Goal: Information Seeking & Learning: Understand process/instructions

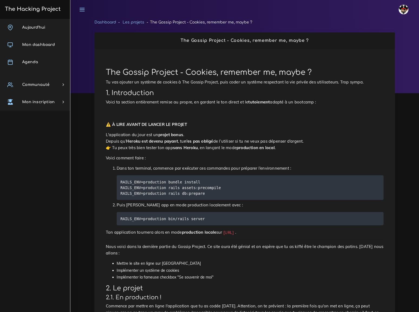
scroll to position [197, 0]
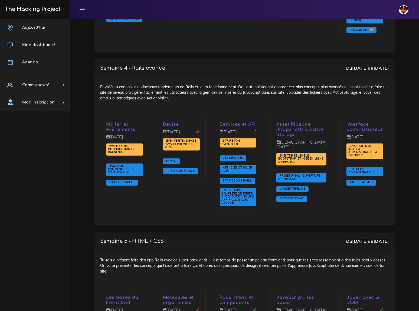
scroll to position [1240, 0]
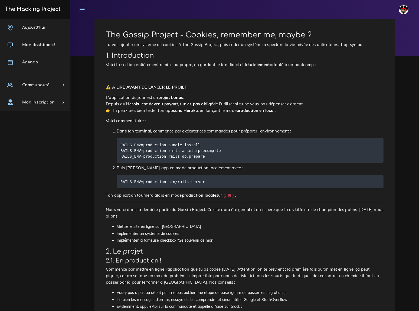
scroll to position [49, 0]
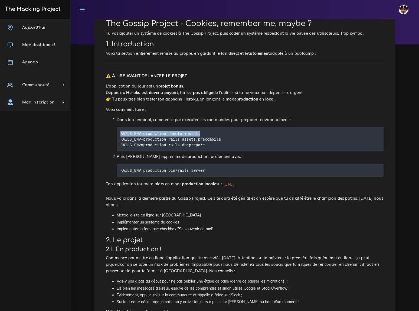
drag, startPoint x: 120, startPoint y: 125, endPoint x: 195, endPoint y: 125, distance: 74.4
click at [195, 127] on pre "RAILS_ENV=production bundle install RAILS_ENV=production rails assets:precompil…" at bounding box center [250, 139] width 267 height 25
copy code "RAILS_ENV=production bundle install"
drag, startPoint x: 120, startPoint y: 130, endPoint x: 213, endPoint y: 130, distance: 93.6
click at [213, 130] on pre "RAILS_ENV=production bundle install RAILS_ENV=production rails assets:precompil…" at bounding box center [250, 139] width 267 height 25
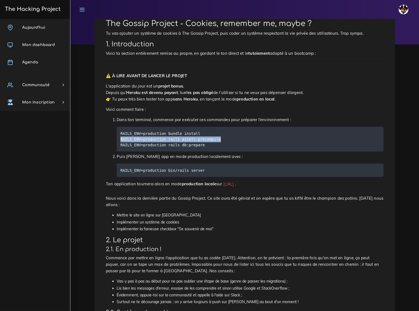
copy code "RAILS_ENV=production rails assets:precompile"
drag, startPoint x: 120, startPoint y: 137, endPoint x: 200, endPoint y: 141, distance: 80.2
click at [200, 141] on pre "RAILS_ENV=production bundle install RAILS_ENV=production rails assets:precompil…" at bounding box center [250, 139] width 267 height 25
copy code "RAILS_ENV=production rails db:prepare"
drag, startPoint x: 121, startPoint y: 163, endPoint x: 199, endPoint y: 164, distance: 78.4
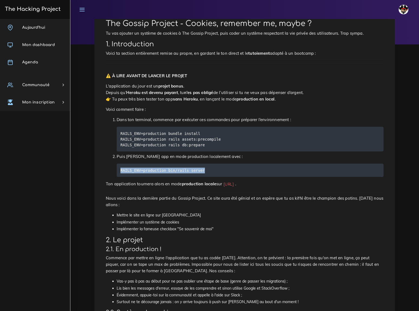
click at [199, 164] on pre "RAILS_ENV=production bin/rails server" at bounding box center [250, 169] width 267 height 13
copy code "RAILS_ENV=production bin/rails server"
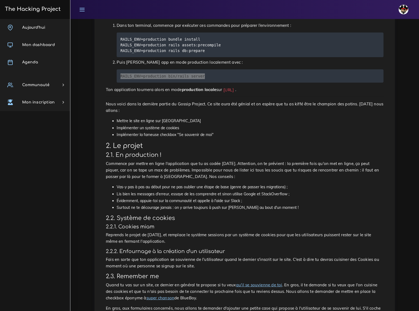
scroll to position [147, 0]
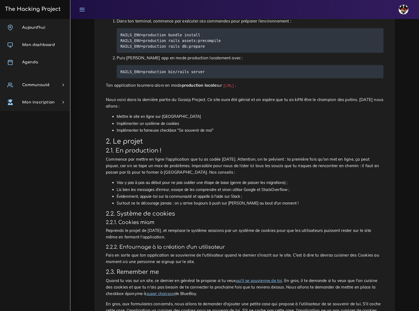
click at [183, 120] on li "Implémenter un système de cookies" at bounding box center [250, 123] width 267 height 7
drag, startPoint x: 215, startPoint y: 77, endPoint x: 252, endPoint y: 78, distance: 36.5
click at [235, 83] on code "[URL]" at bounding box center [228, 86] width 13 height 6
copy code "http://localhost:3000"
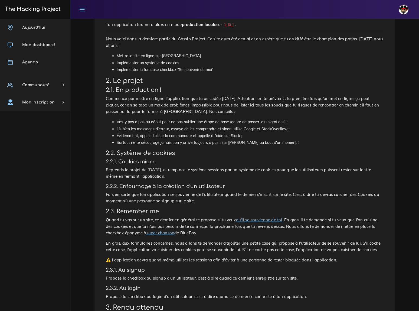
scroll to position [216, 0]
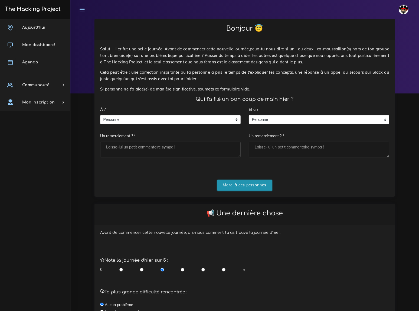
click at [239, 179] on input "Merci à ces personnes" at bounding box center [244, 184] width 55 height 11
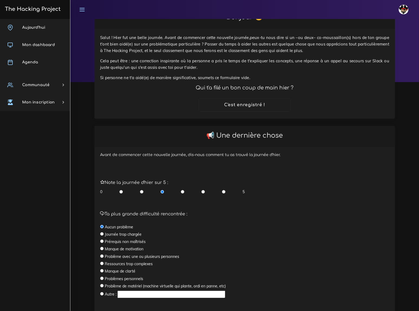
scroll to position [44, 0]
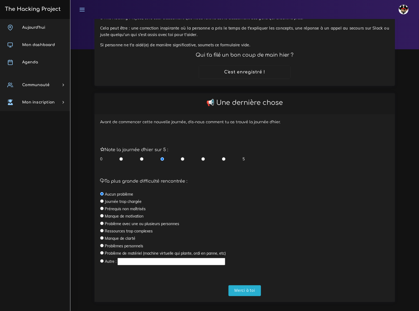
click at [203, 156] on input "radio" at bounding box center [203, 158] width 4 height 5
radio input "true"
click at [245, 285] on input "Merci à toi" at bounding box center [244, 290] width 32 height 11
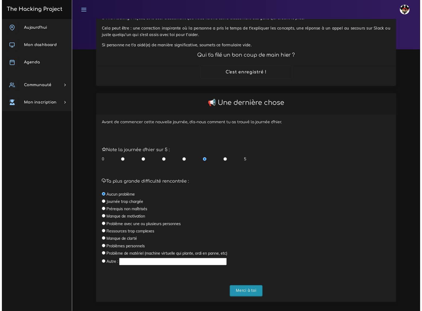
scroll to position [0, 0]
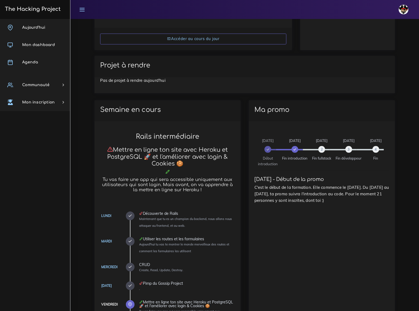
scroll to position [197, 0]
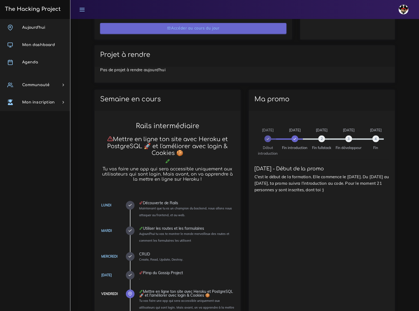
click at [193, 28] on link "Accéder au cours du jour" at bounding box center [193, 28] width 186 height 11
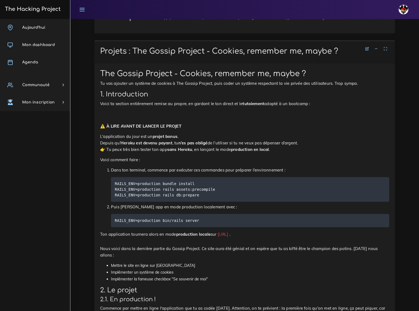
scroll to position [246, 0]
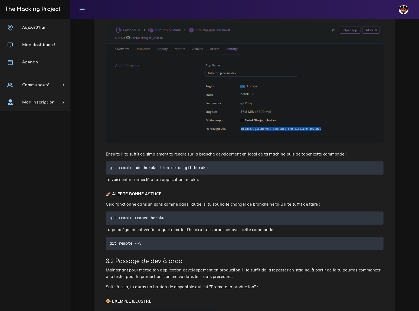
scroll to position [1057, 0]
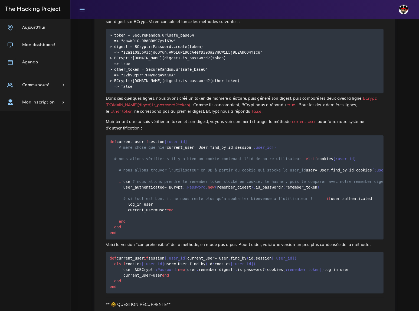
scroll to position [1475, 0]
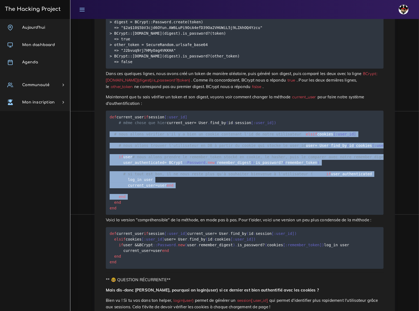
drag, startPoint x: 110, startPoint y: 96, endPoint x: 108, endPoint y: 211, distance: 115.2
click at [108, 211] on pre "def current_user if session [ :user_id ] # même chose que hier current_user = U…" at bounding box center [245, 162] width 278 height 104
copy code "# nous allons vérifier s'il y a bien un cookie contenant l'id de notre utilisat…"
click at [251, 126] on pre "def current_user if session [ :user_id ] # même chose que hier current_user = U…" at bounding box center [245, 162] width 278 height 104
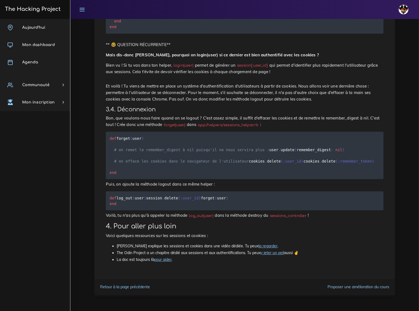
scroll to position [1766, 0]
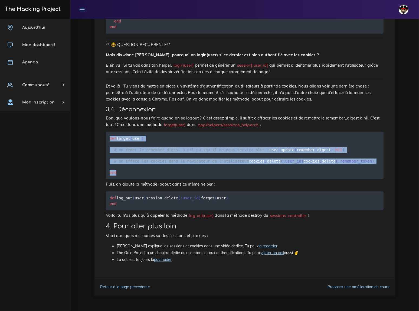
drag, startPoint x: 110, startPoint y: 113, endPoint x: 123, endPoint y: 160, distance: 48.3
click at [120, 163] on pre "def forget ( user ) # on remet le remember_digest à nil puisqu'il ne nous servi…" at bounding box center [245, 154] width 278 height 47
copy code "def forget ( user ) # on remet le remember_digest à nil puisqu'il ne nous servi…"
click at [303, 131] on pre "def forget ( user ) # on remet le remember_digest à nil puisqu'il ne nous servi…" at bounding box center [245, 154] width 278 height 47
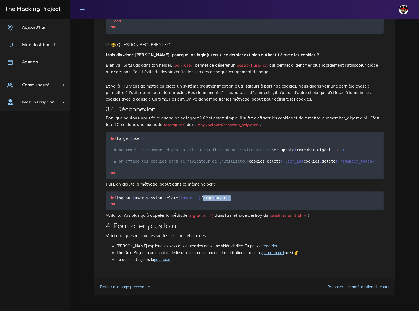
drag, startPoint x: 109, startPoint y: 199, endPoint x: 108, endPoint y: 204, distance: 5.5
click at [108, 204] on pre "def log_out ( user ) session . delete ( :user_id ) forget ( user ) end" at bounding box center [245, 200] width 278 height 19
copy code "forget ( user )"
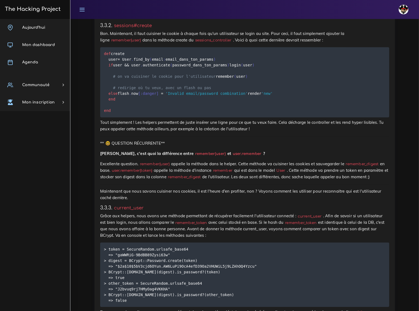
scroll to position [6393, 0]
drag, startPoint x: 104, startPoint y: 44, endPoint x: 117, endPoint y: 178, distance: 135.0
copy code "if session [ :user_id ] # même chose que hier current_user = User . find_by ( i…"
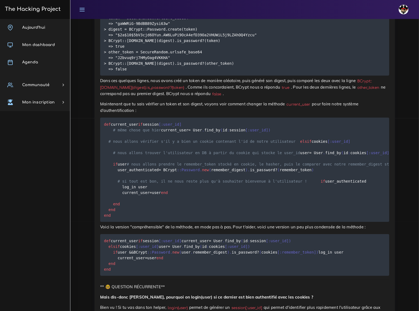
scroll to position [6628, 0]
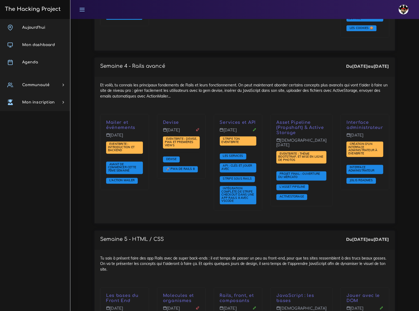
scroll to position [1240, 0]
